Goal: Check status: Check status

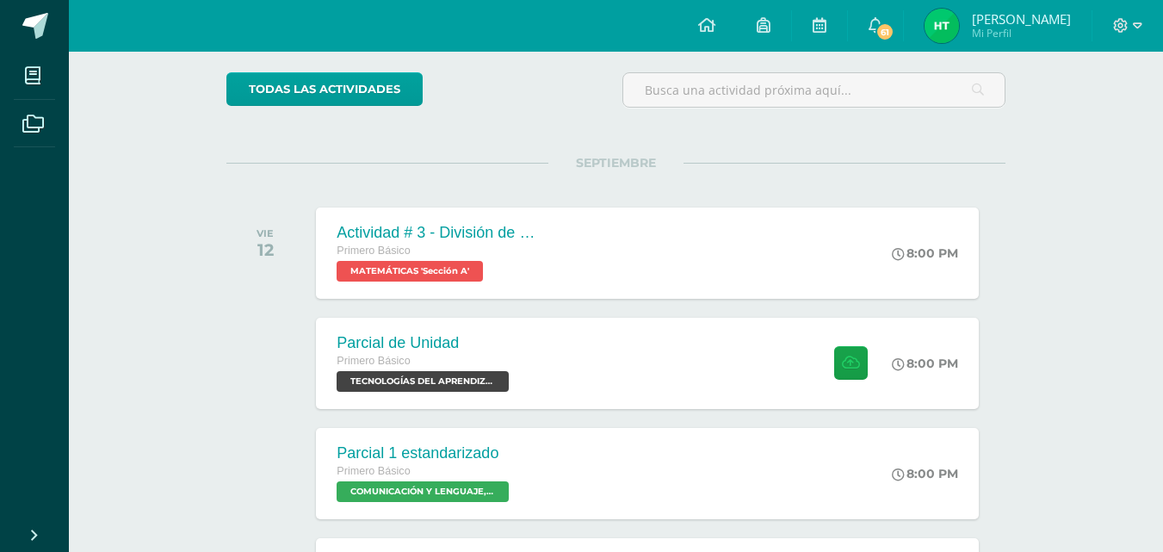
scroll to position [258, 0]
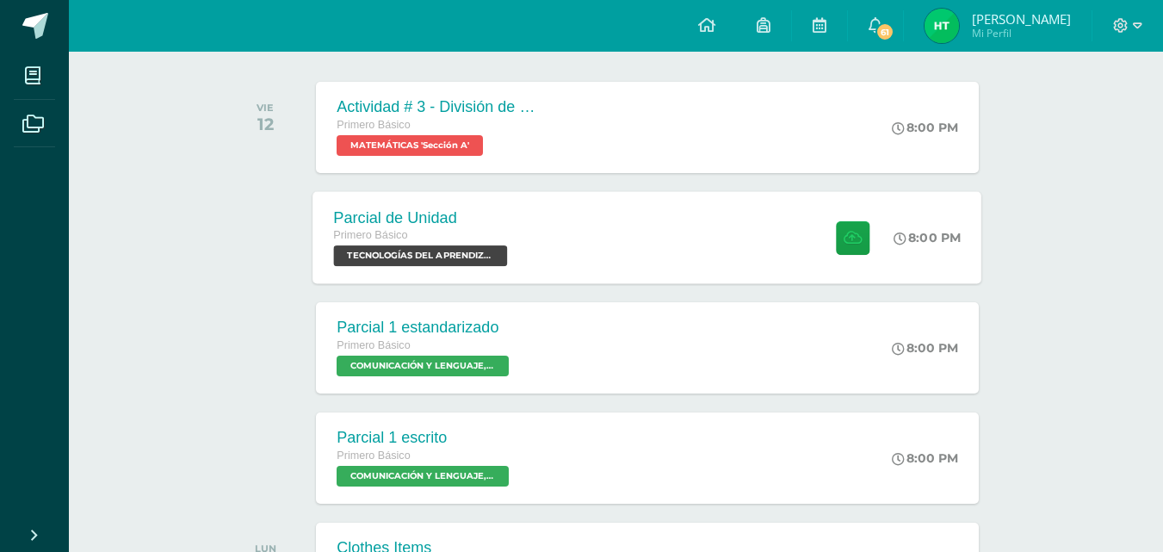
click at [484, 247] on span "TECNOLOGÍAS DEL APRENDIZAJE Y LA COMUNICACIÓN 'Sección A'" at bounding box center [421, 255] width 174 height 21
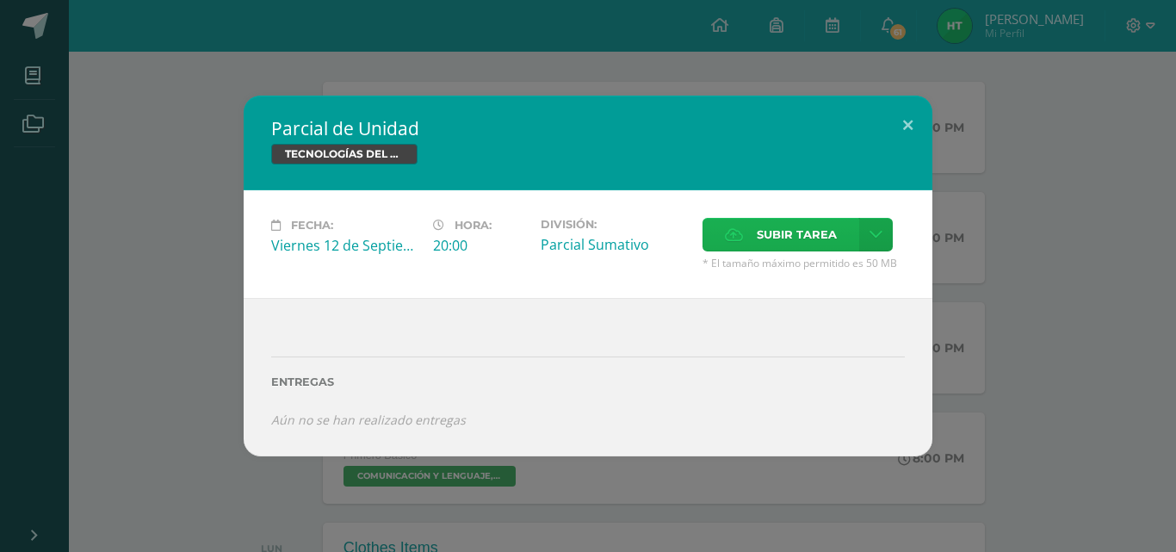
click at [814, 233] on span "Subir tarea" at bounding box center [797, 235] width 80 height 32
click at [0, 0] on input "Subir tarea" at bounding box center [0, 0] width 0 height 0
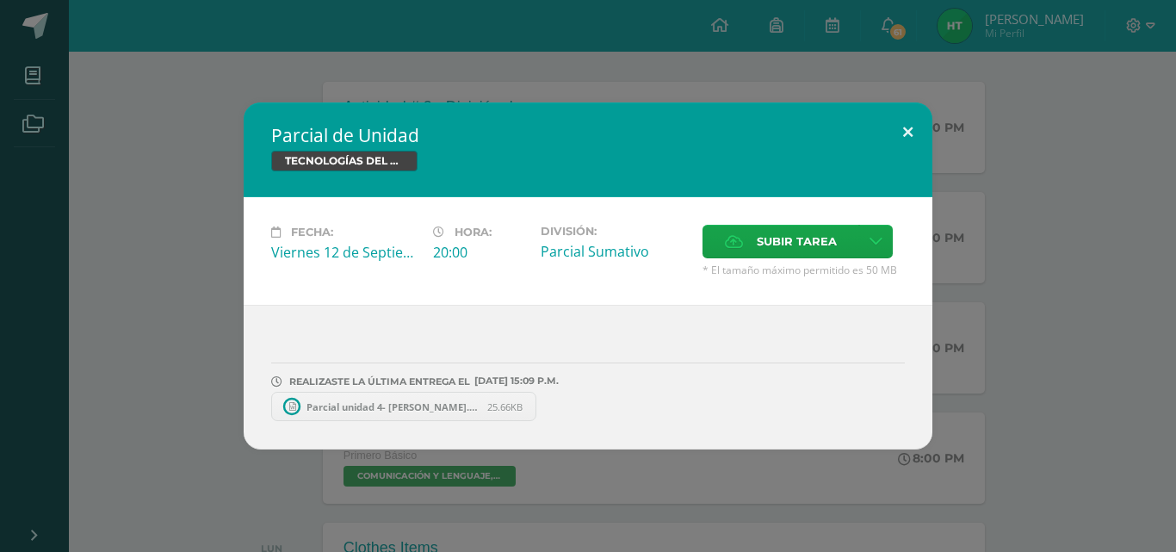
click at [906, 127] on button at bounding box center [907, 131] width 49 height 59
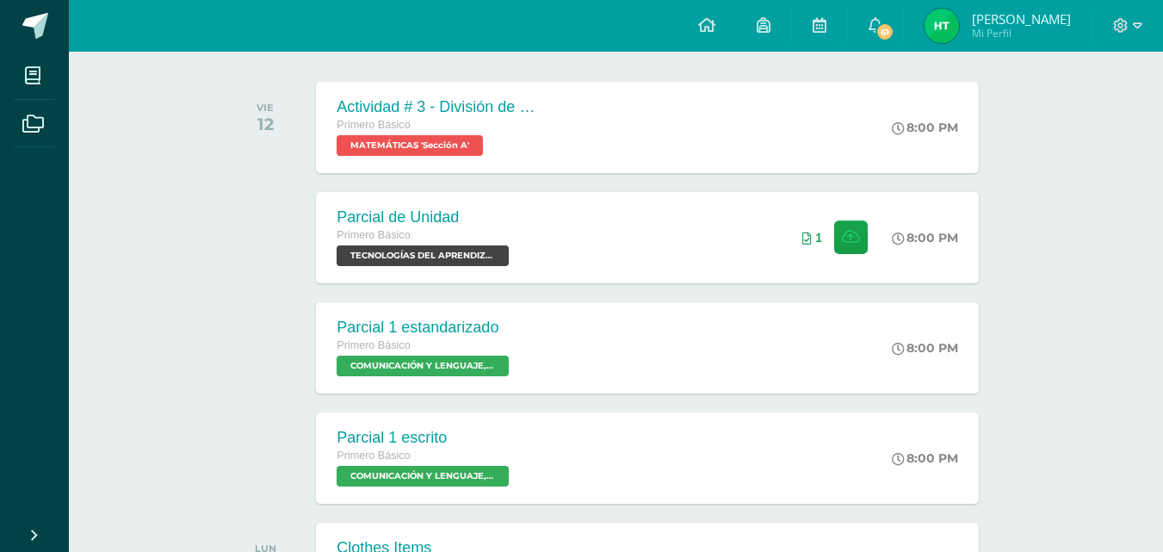
scroll to position [167, 0]
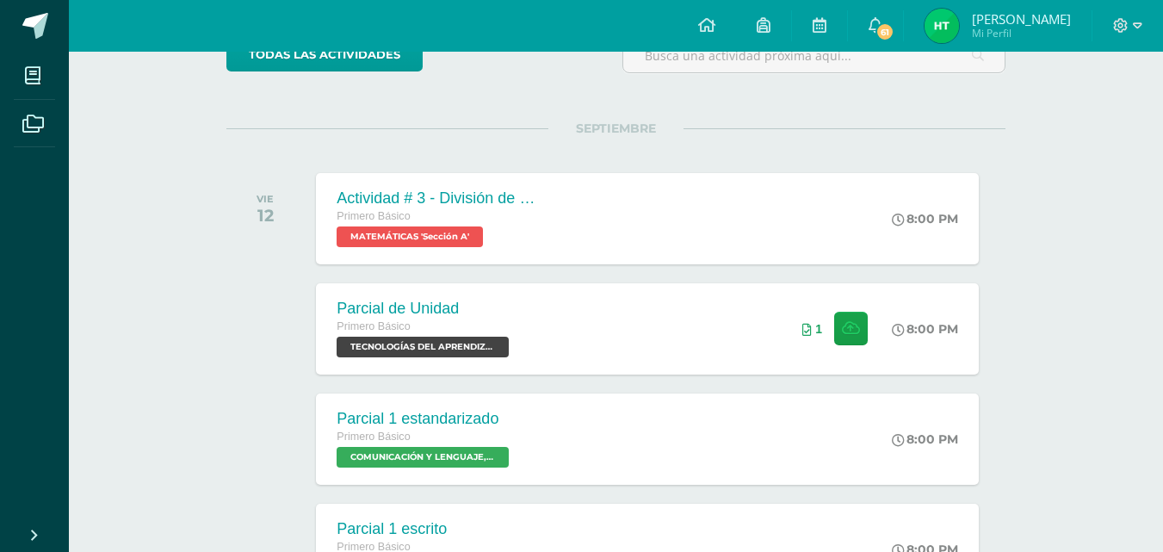
click at [959, 19] on img at bounding box center [942, 26] width 34 height 34
click at [959, 28] on img at bounding box center [942, 26] width 34 height 34
click at [942, 28] on img at bounding box center [942, 26] width 34 height 34
click at [956, 28] on img at bounding box center [942, 26] width 34 height 34
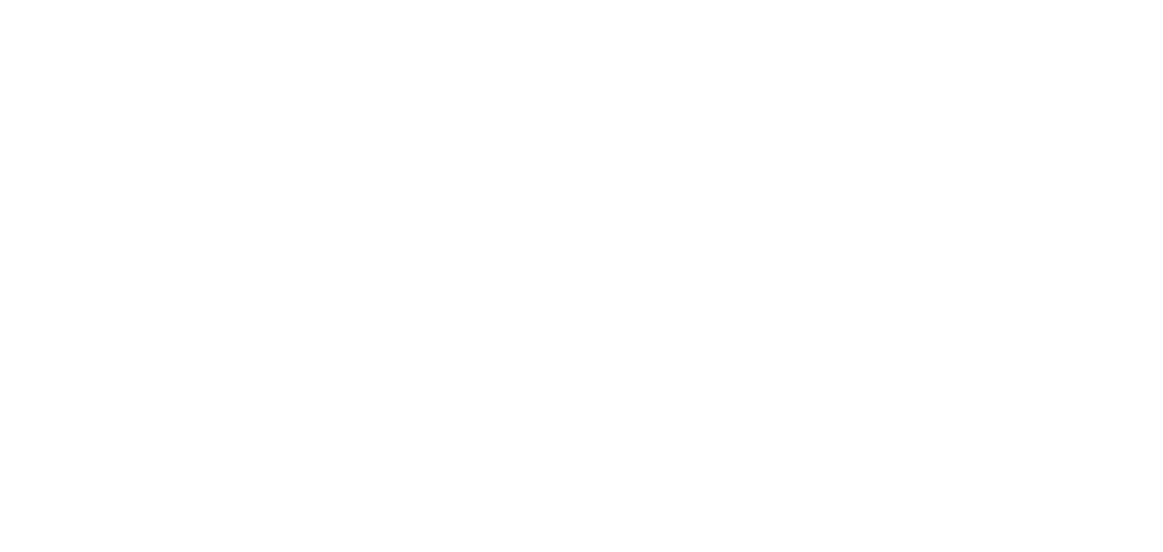
click at [0, 0] on html at bounding box center [0, 0] width 0 height 0
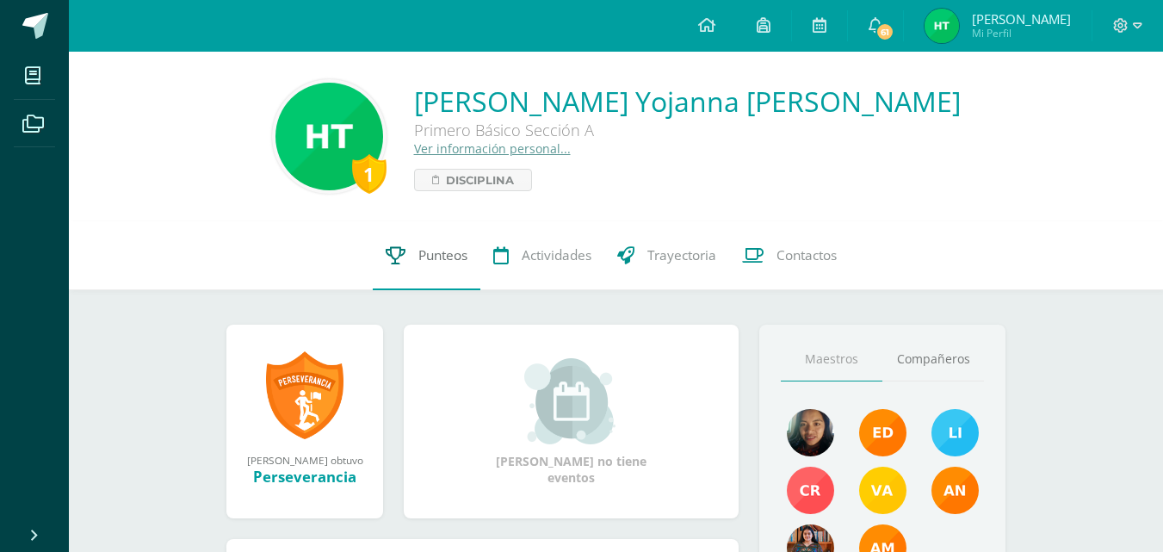
click at [467, 256] on link "Punteos" at bounding box center [427, 255] width 108 height 69
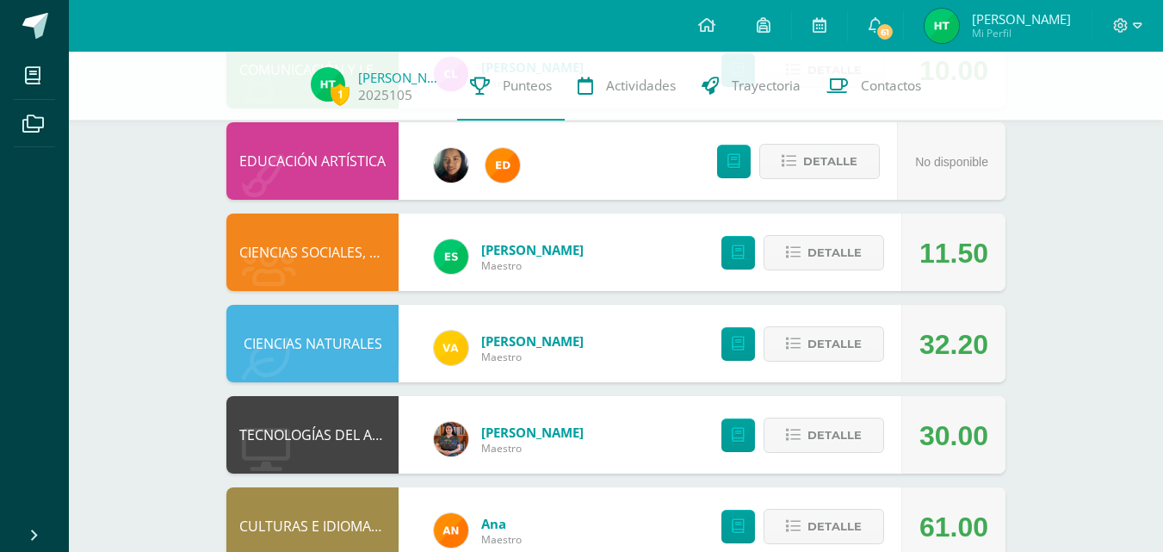
scroll to position [517, 0]
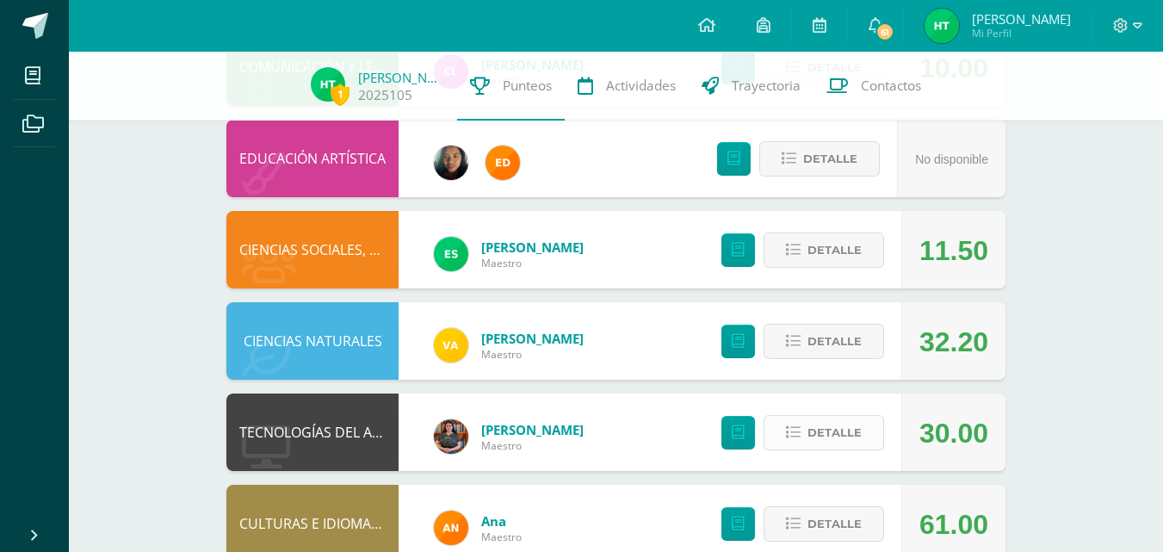
click at [830, 449] on span "Detalle" at bounding box center [835, 433] width 54 height 32
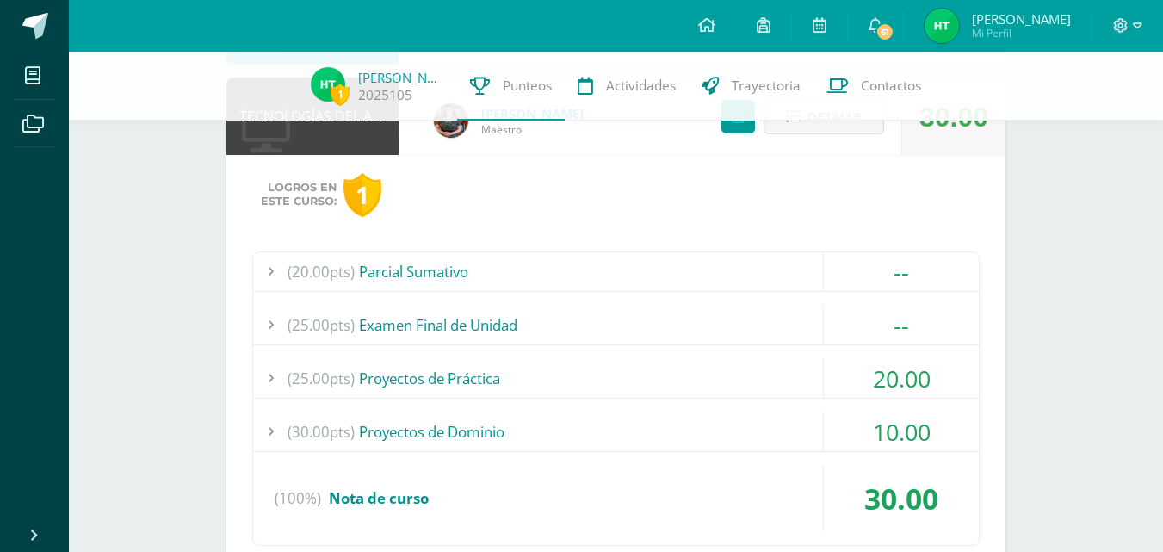
scroll to position [689, 0]
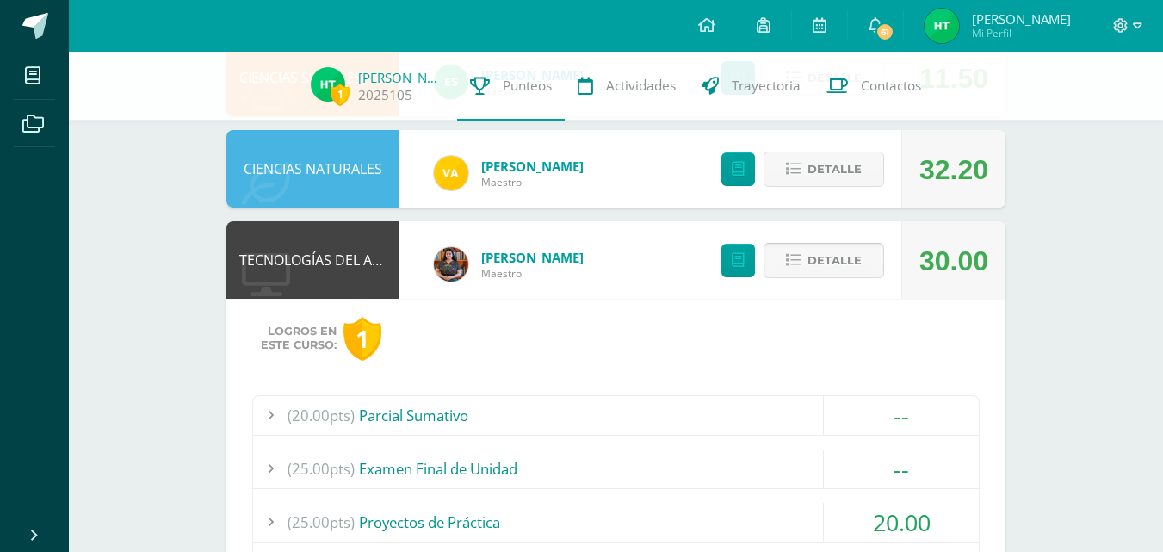
click at [826, 263] on span "Detalle" at bounding box center [835, 260] width 54 height 32
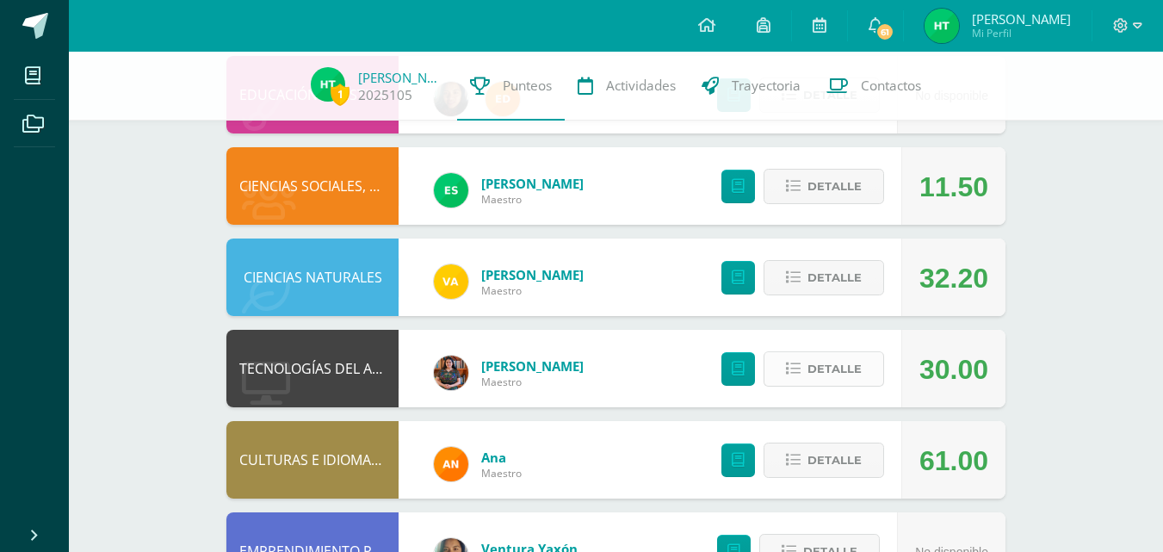
scroll to position [399, 0]
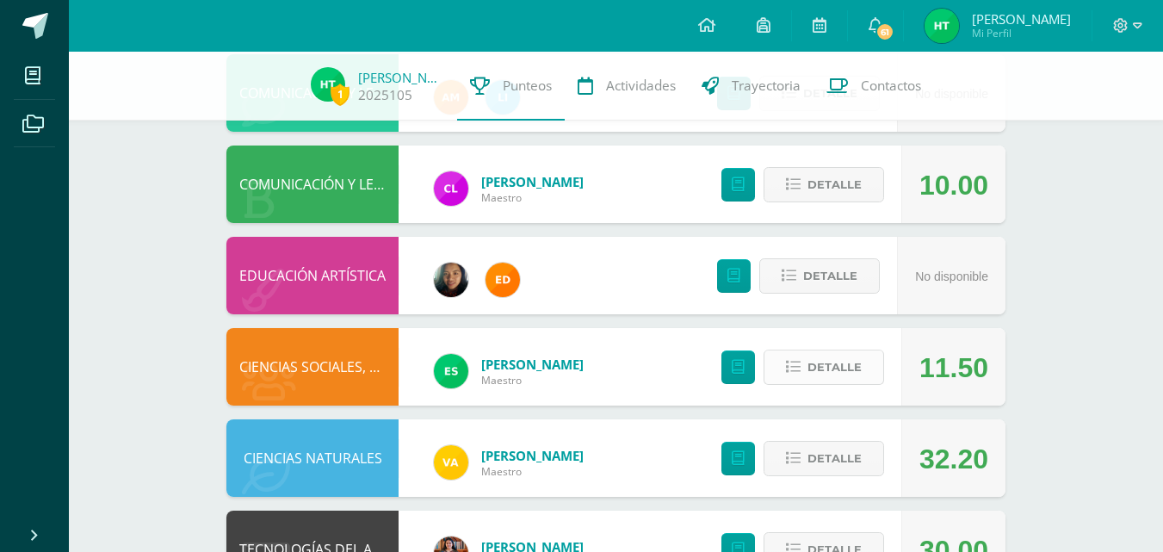
click at [794, 362] on icon at bounding box center [793, 367] width 15 height 15
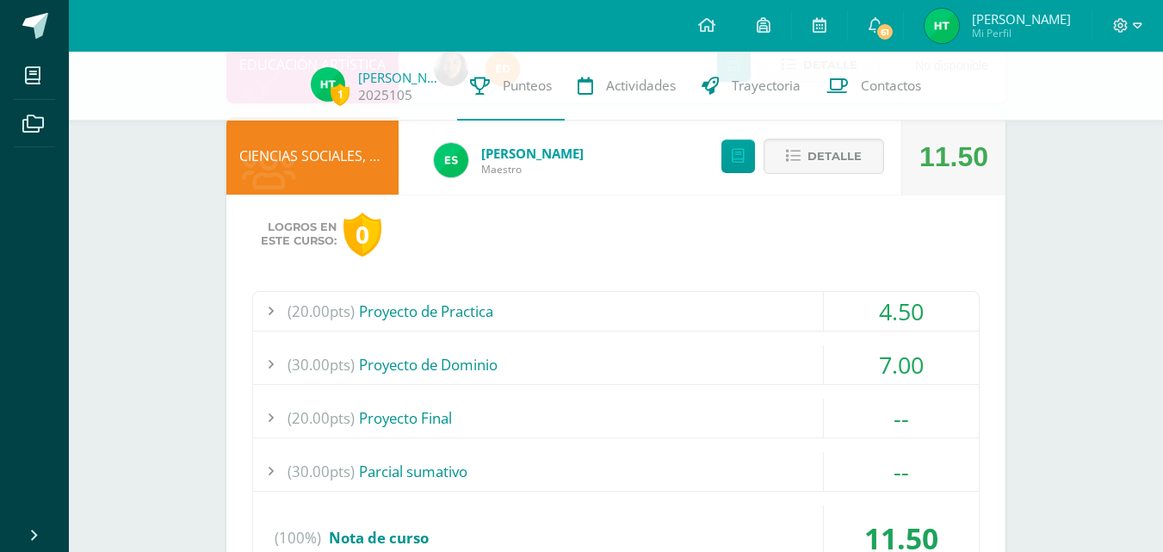
scroll to position [658, 0]
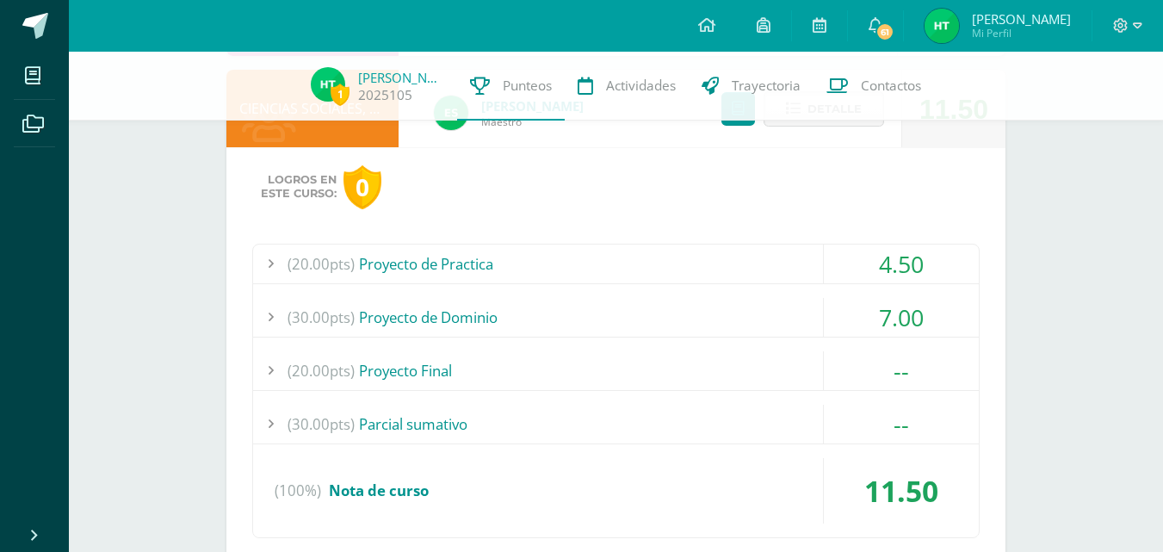
click at [276, 258] on div at bounding box center [270, 263] width 34 height 39
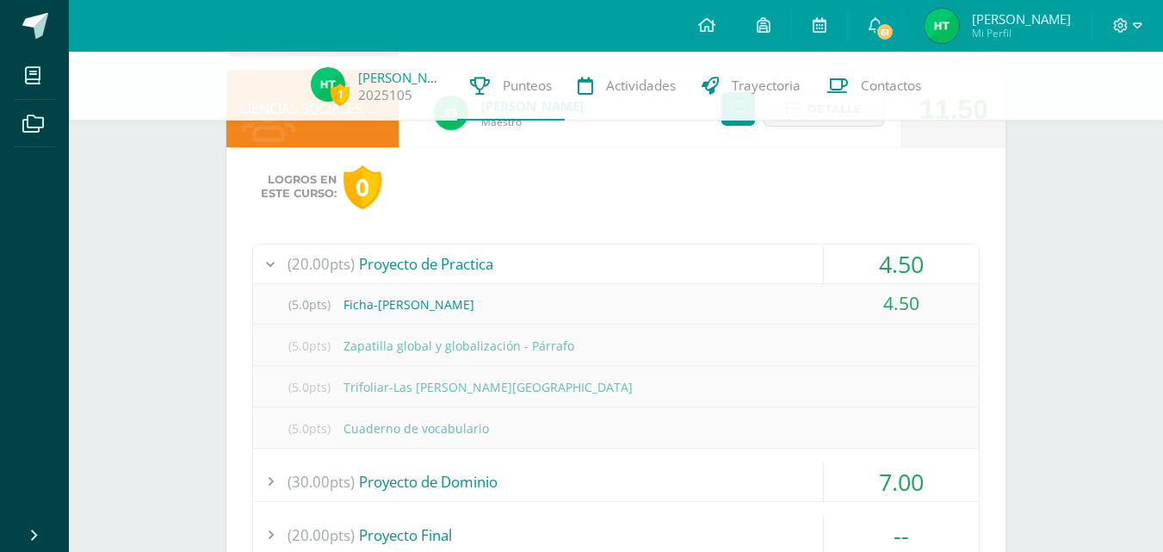
click at [278, 482] on div at bounding box center [270, 481] width 34 height 39
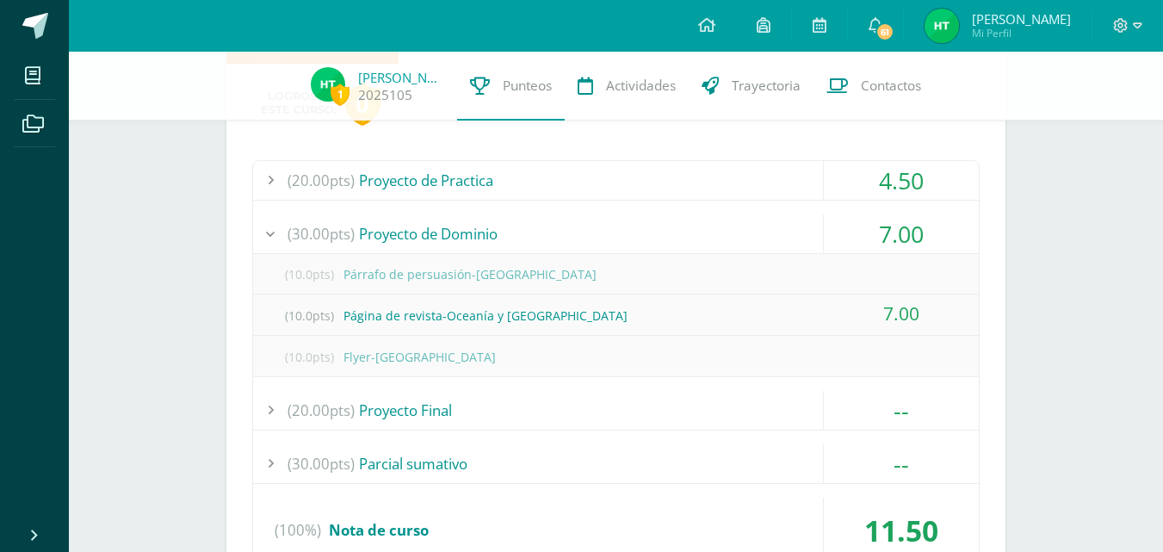
scroll to position [744, 0]
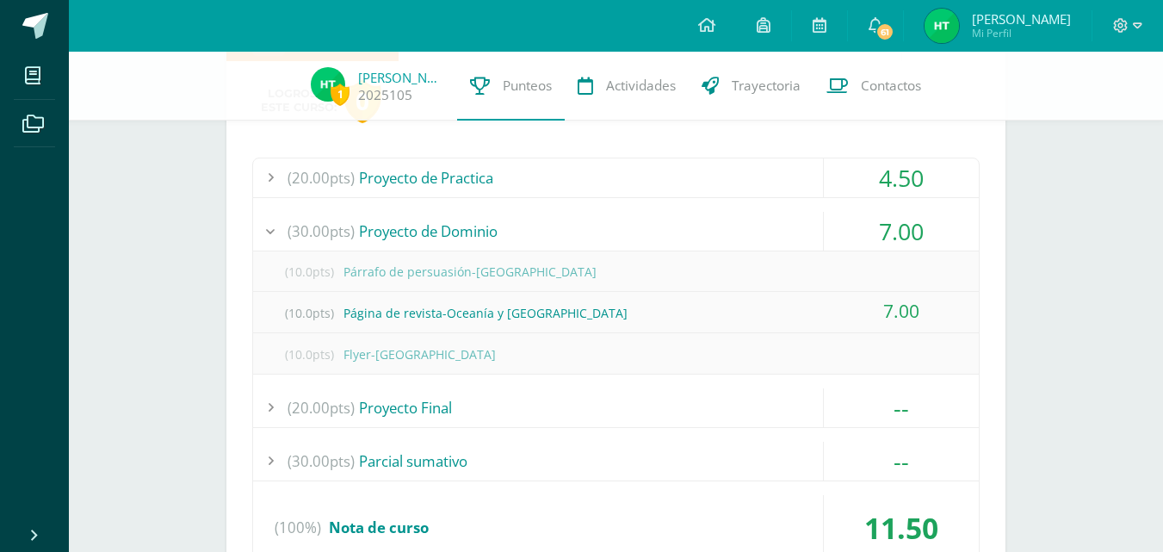
click at [275, 415] on div at bounding box center [270, 407] width 34 height 39
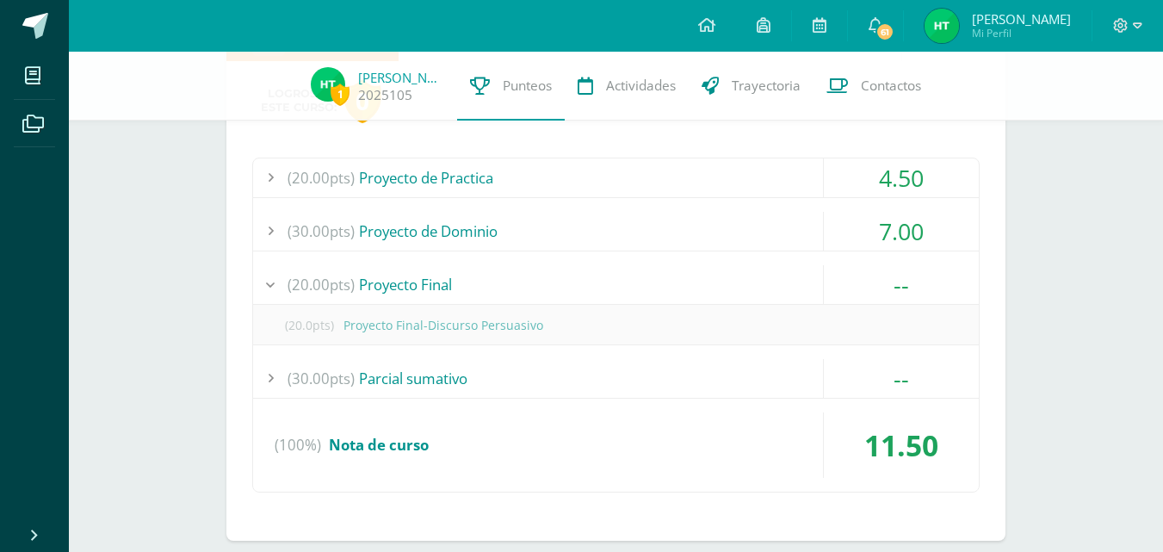
click at [276, 390] on div at bounding box center [270, 378] width 34 height 39
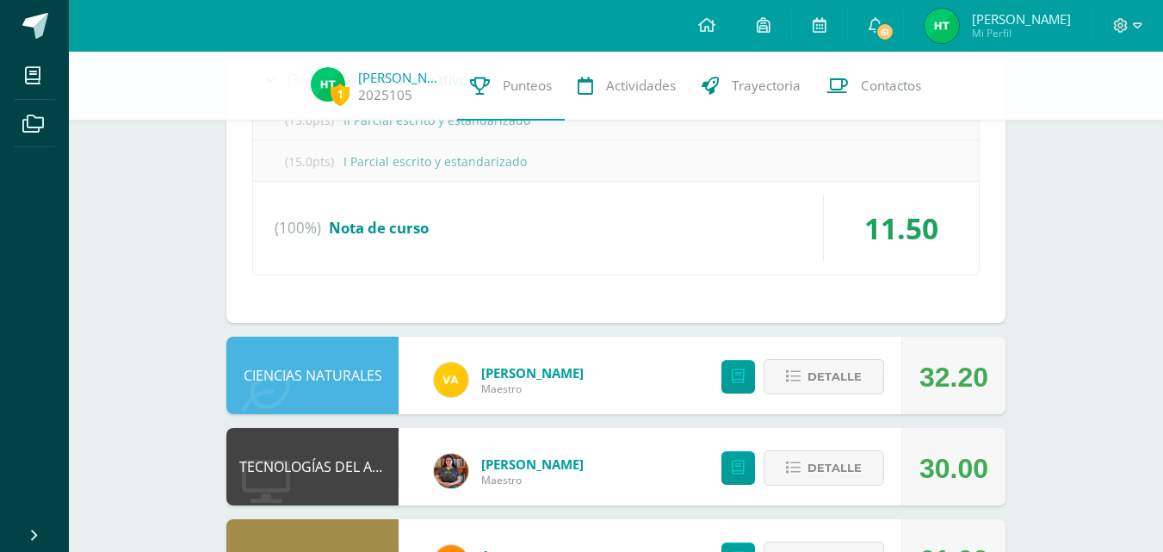
click at [823, 215] on div "11.50" at bounding box center [901, 227] width 156 height 65
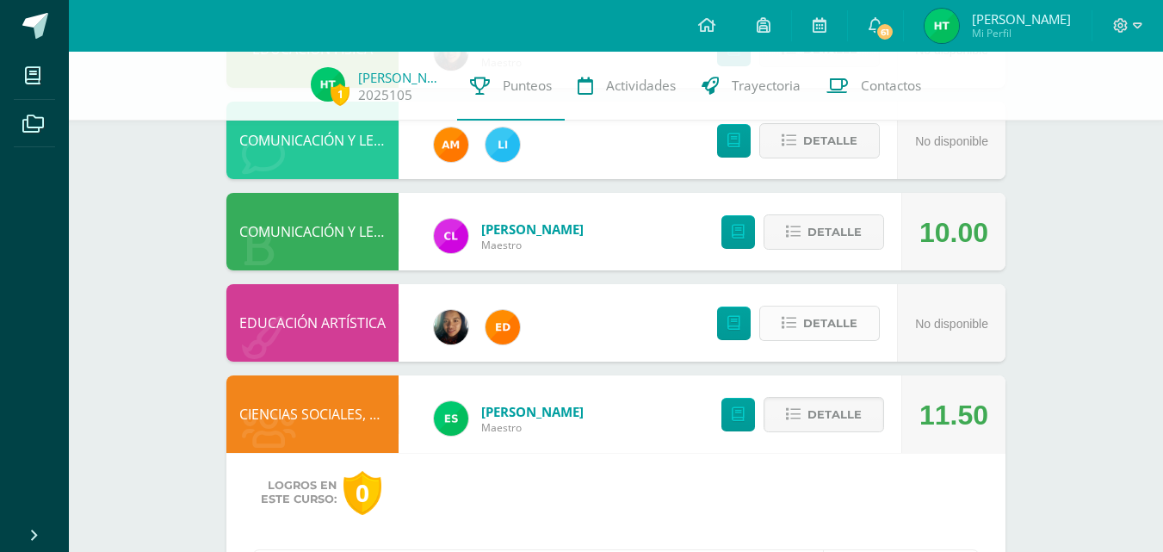
scroll to position [399, 0]
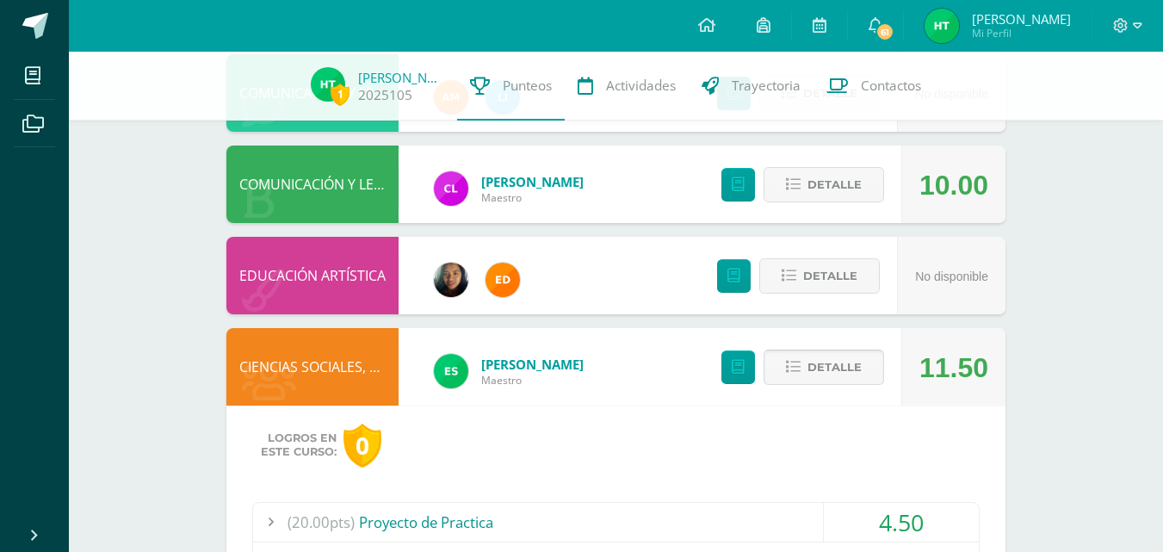
click at [814, 372] on span "Detalle" at bounding box center [835, 367] width 54 height 32
